Goal: Task Accomplishment & Management: Use online tool/utility

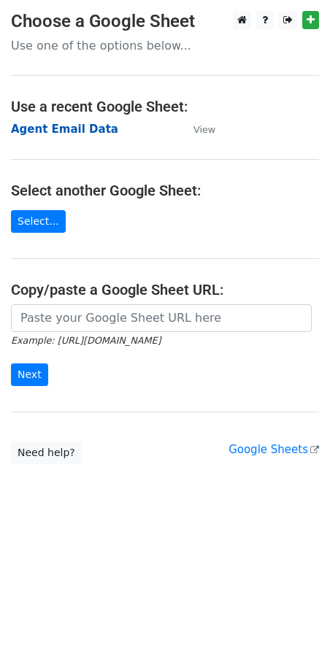
click at [70, 133] on strong "Agent Email Data" at bounding box center [64, 129] width 107 height 13
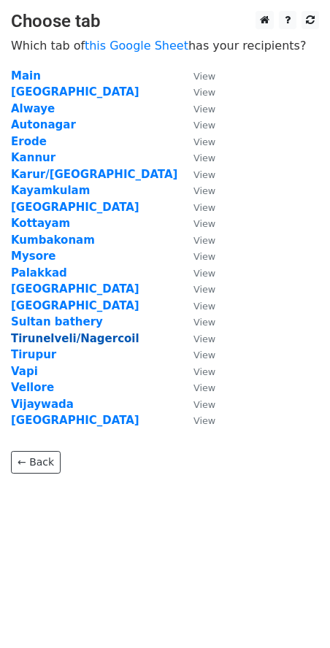
click at [34, 338] on strong "Tirunelveli/Nagercoil" at bounding box center [75, 338] width 128 height 13
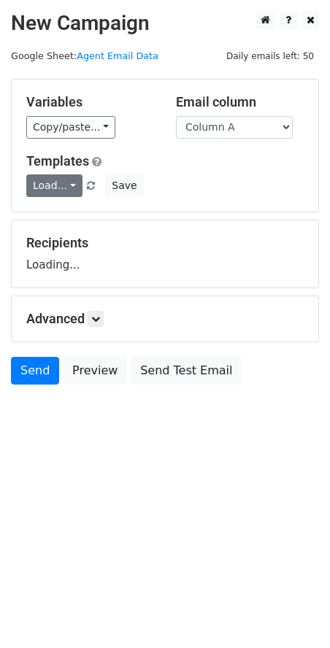
click at [62, 185] on link "Load..." at bounding box center [54, 185] width 56 height 23
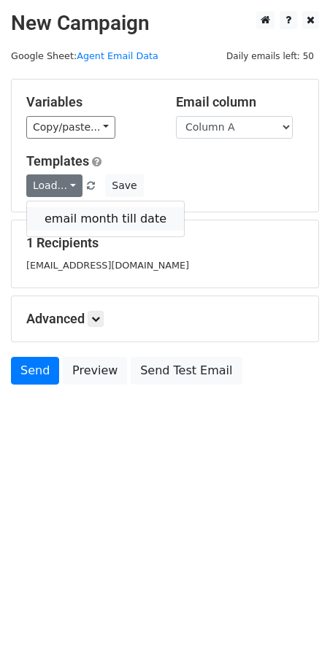
click at [75, 218] on link "email month till date" at bounding box center [105, 218] width 157 height 23
